Goal: Complete application form: Complete application form

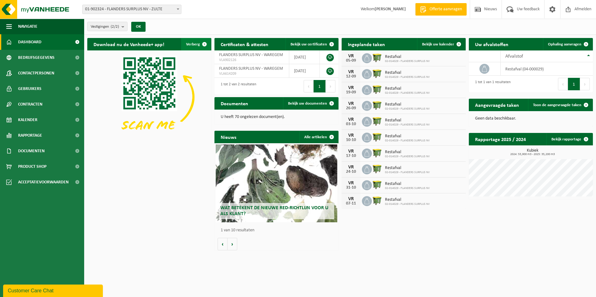
click at [197, 44] on span "Verberg" at bounding box center [193, 44] width 14 height 4
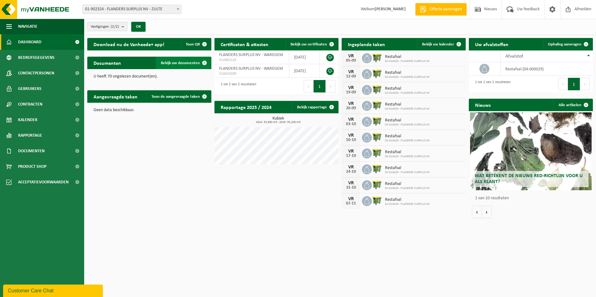
click at [184, 62] on span "Bekijk uw documenten" at bounding box center [180, 63] width 39 height 4
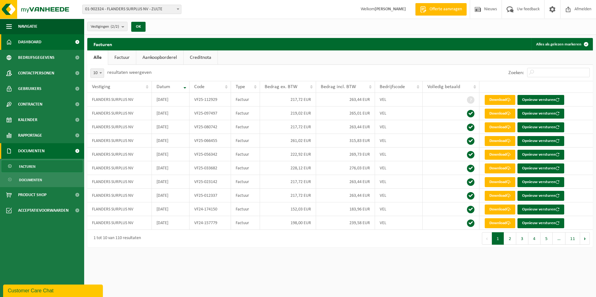
click at [33, 39] on span "Dashboard" at bounding box center [29, 42] width 23 height 16
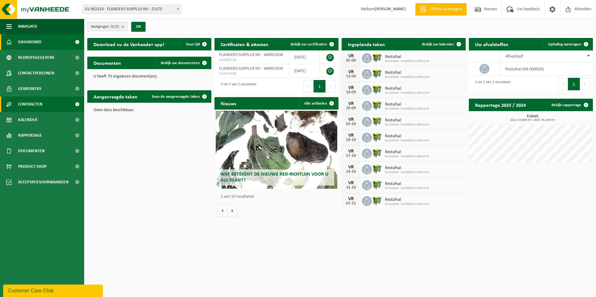
click at [30, 104] on span "Contracten" at bounding box center [30, 105] width 24 height 16
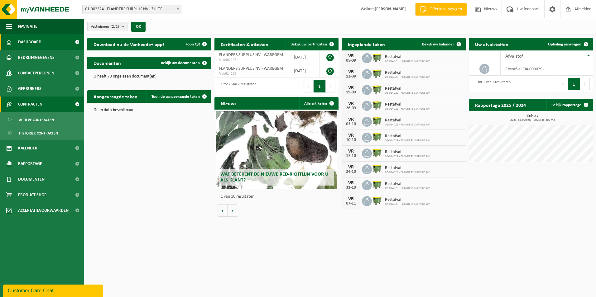
click at [78, 103] on span at bounding box center [77, 105] width 14 height 16
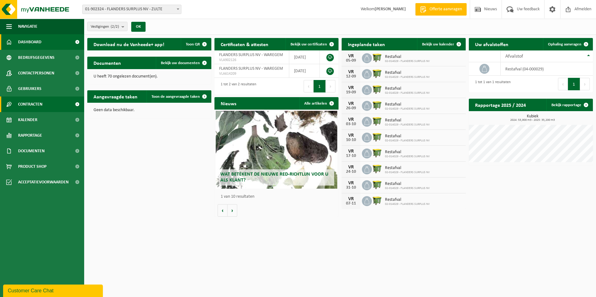
click at [78, 103] on span at bounding box center [77, 105] width 14 height 16
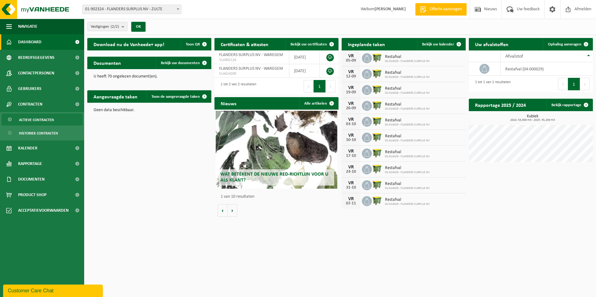
click at [43, 120] on span "Actieve contracten" at bounding box center [36, 120] width 35 height 12
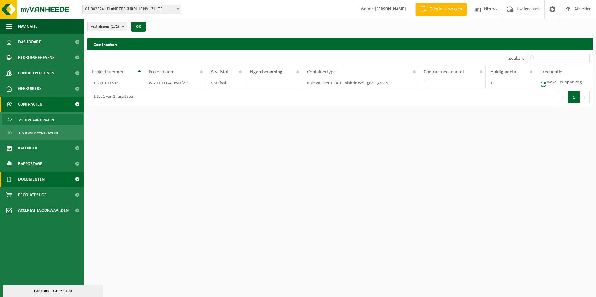
click at [39, 179] on span "Documenten" at bounding box center [31, 180] width 26 height 16
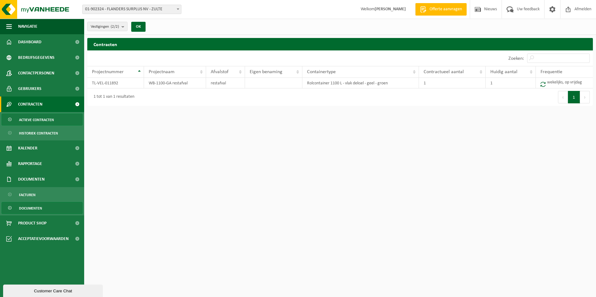
click at [31, 207] on span "Documenten" at bounding box center [30, 209] width 23 height 12
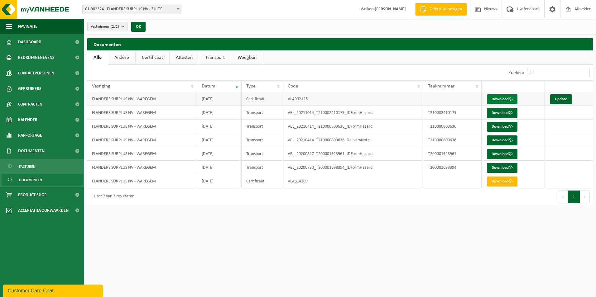
click at [498, 97] on link "Download" at bounding box center [502, 99] width 31 height 10
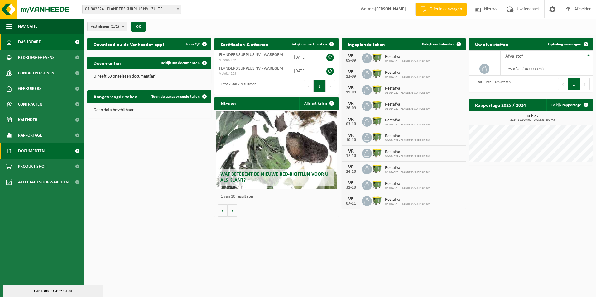
click at [26, 151] on span "Documenten" at bounding box center [31, 151] width 26 height 16
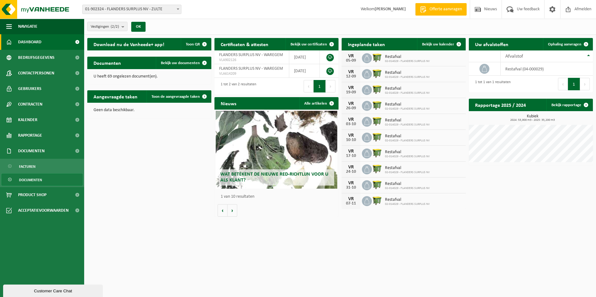
click at [43, 178] on link "Documenten" at bounding box center [42, 180] width 81 height 12
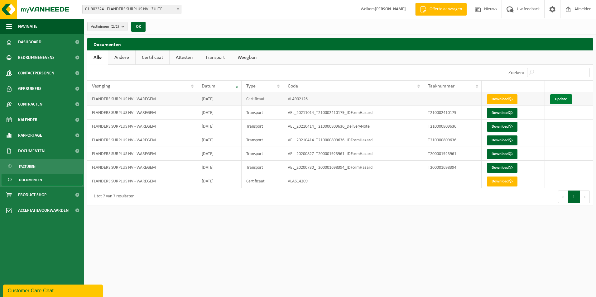
click at [559, 96] on link "Update" at bounding box center [561, 99] width 22 height 10
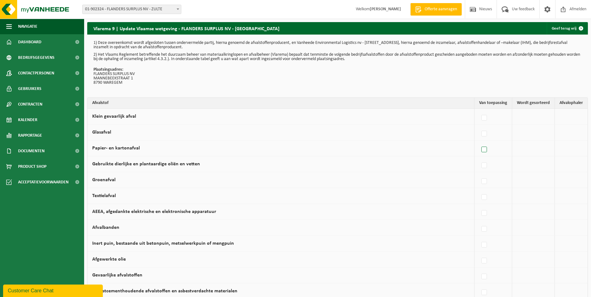
click at [487, 151] on label at bounding box center [484, 149] width 9 height 9
click at [479, 142] on input "Papier- en kartonafval" at bounding box center [479, 142] width 0 height 0
checkbox input "true"
click at [511, 148] on span "Vanheede Environmental Logistics" at bounding box center [539, 148] width 68 height 9
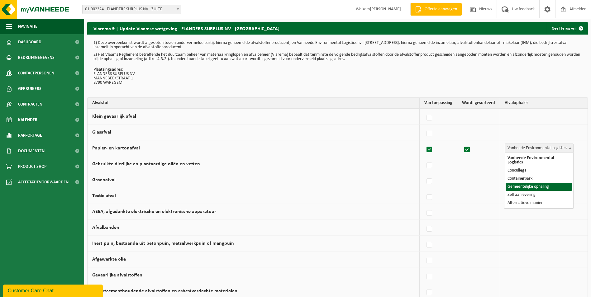
select select "Gemeentelijke ophaling"
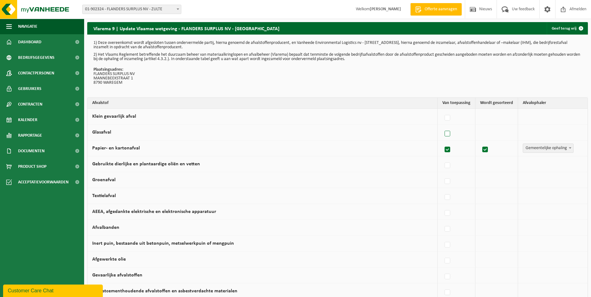
click at [449, 134] on label at bounding box center [448, 133] width 9 height 9
click at [443, 126] on input "Glasafval" at bounding box center [442, 126] width 0 height 0
checkbox input "true"
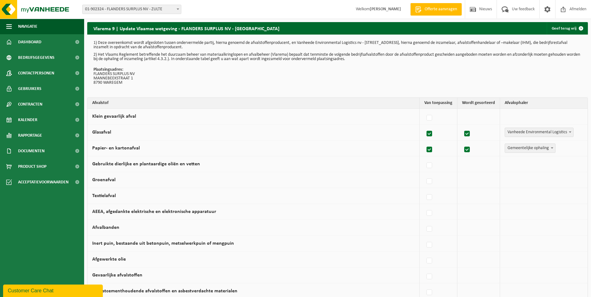
click at [514, 130] on span "Vanheede Environmental Logistics" at bounding box center [539, 132] width 68 height 9
click at [431, 135] on label at bounding box center [430, 133] width 9 height 9
click at [425, 126] on input "Glasafval" at bounding box center [424, 126] width 0 height 0
checkbox input "false"
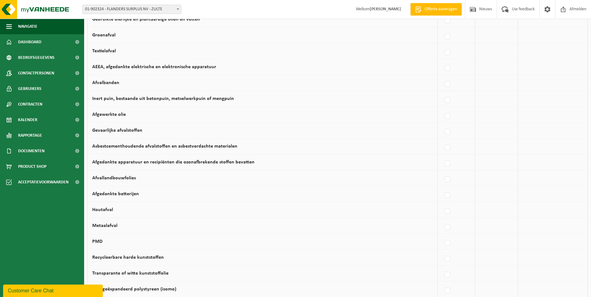
scroll to position [156, 0]
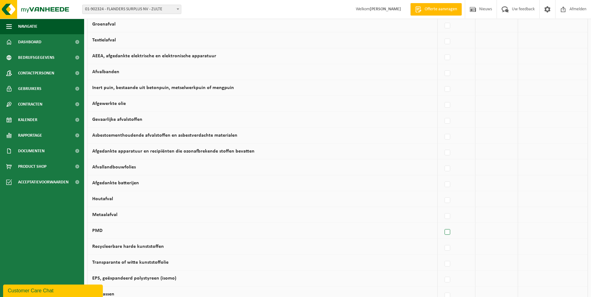
click at [451, 232] on label at bounding box center [448, 232] width 9 height 9
click at [443, 225] on input "PMD" at bounding box center [442, 224] width 0 height 0
checkbox input "true"
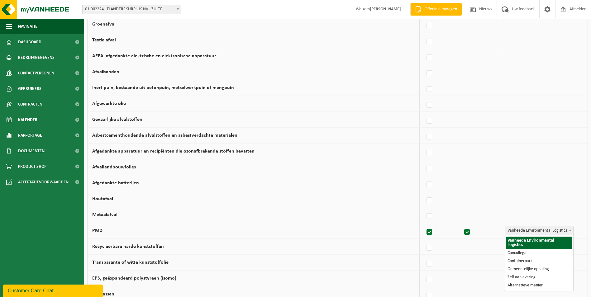
click at [522, 231] on span "Vanheede Environmental Logistics" at bounding box center [539, 231] width 68 height 9
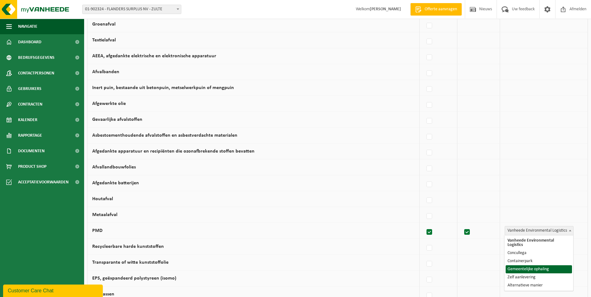
select select "Gemeentelijke ophaling"
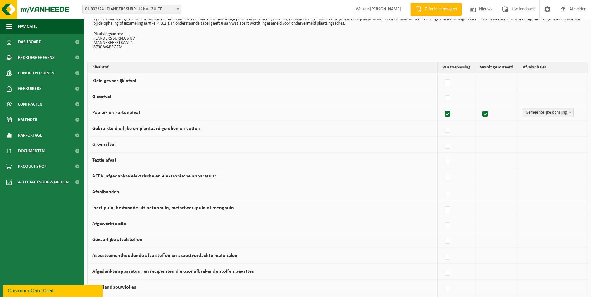
scroll to position [31, 0]
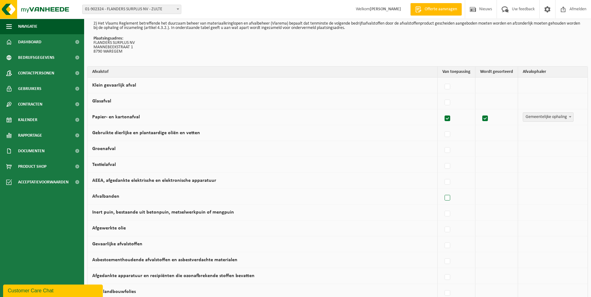
click at [450, 197] on label at bounding box center [448, 198] width 9 height 9
click at [443, 190] on input "Afvalbanden" at bounding box center [442, 190] width 0 height 0
checkbox input "true"
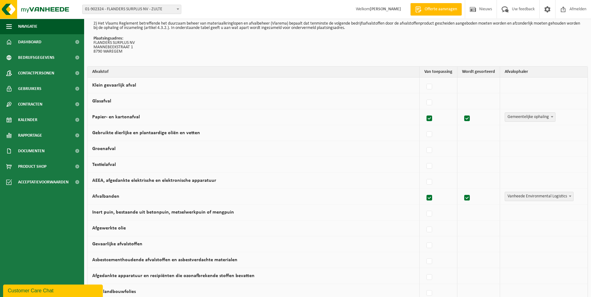
click at [527, 199] on span "Vanheede Environmental Logistics" at bounding box center [539, 196] width 68 height 9
select select "Zelf aanlevering"
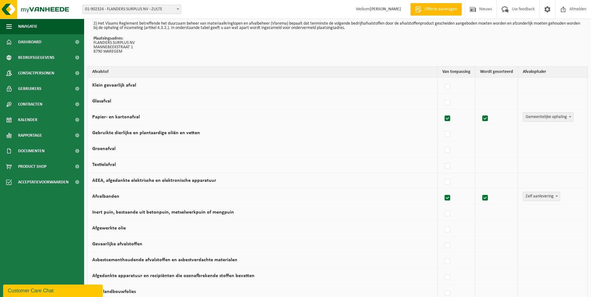
click at [531, 196] on span "Zelf aanlevering" at bounding box center [541, 196] width 37 height 9
click at [450, 198] on label at bounding box center [448, 198] width 9 height 9
click at [443, 190] on input "Afvalbanden" at bounding box center [442, 190] width 0 height 0
checkbox input "false"
